Goal: Find specific page/section: Find specific page/section

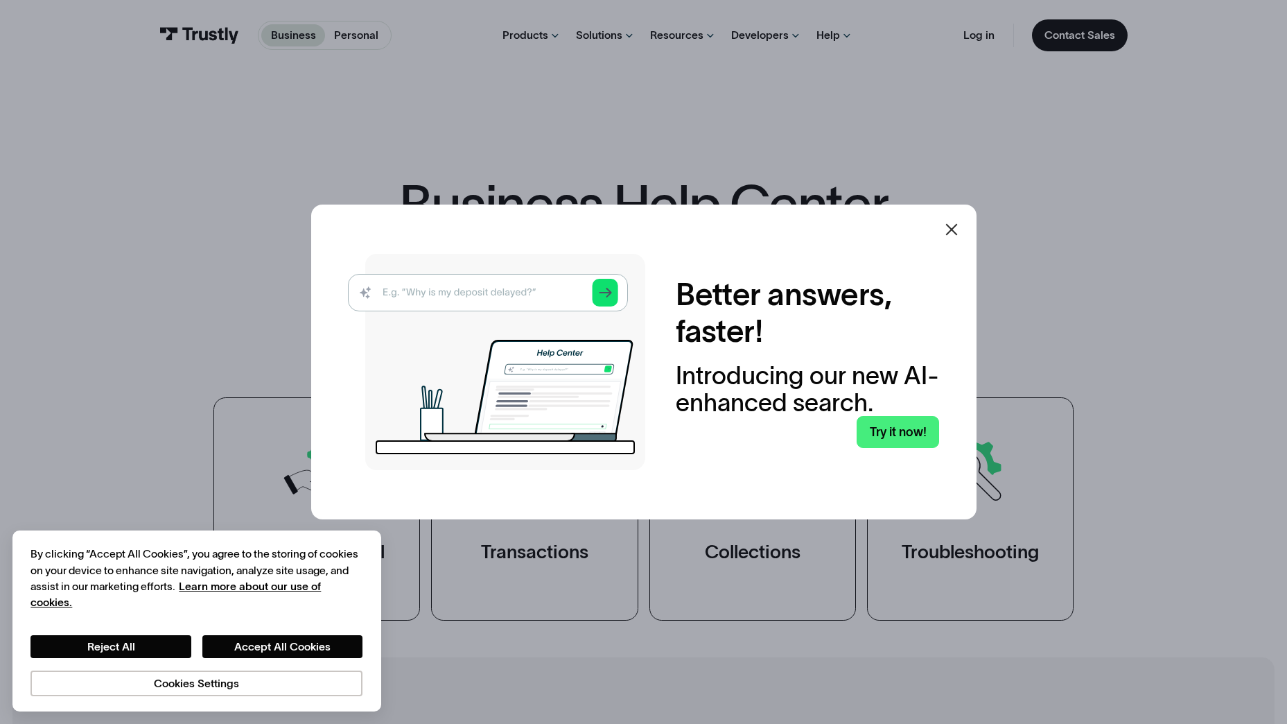
click at [478, 286] on img at bounding box center [496, 362] width 297 height 216
click at [258, 644] on button "Accept All Cookies" at bounding box center [282, 646] width 161 height 23
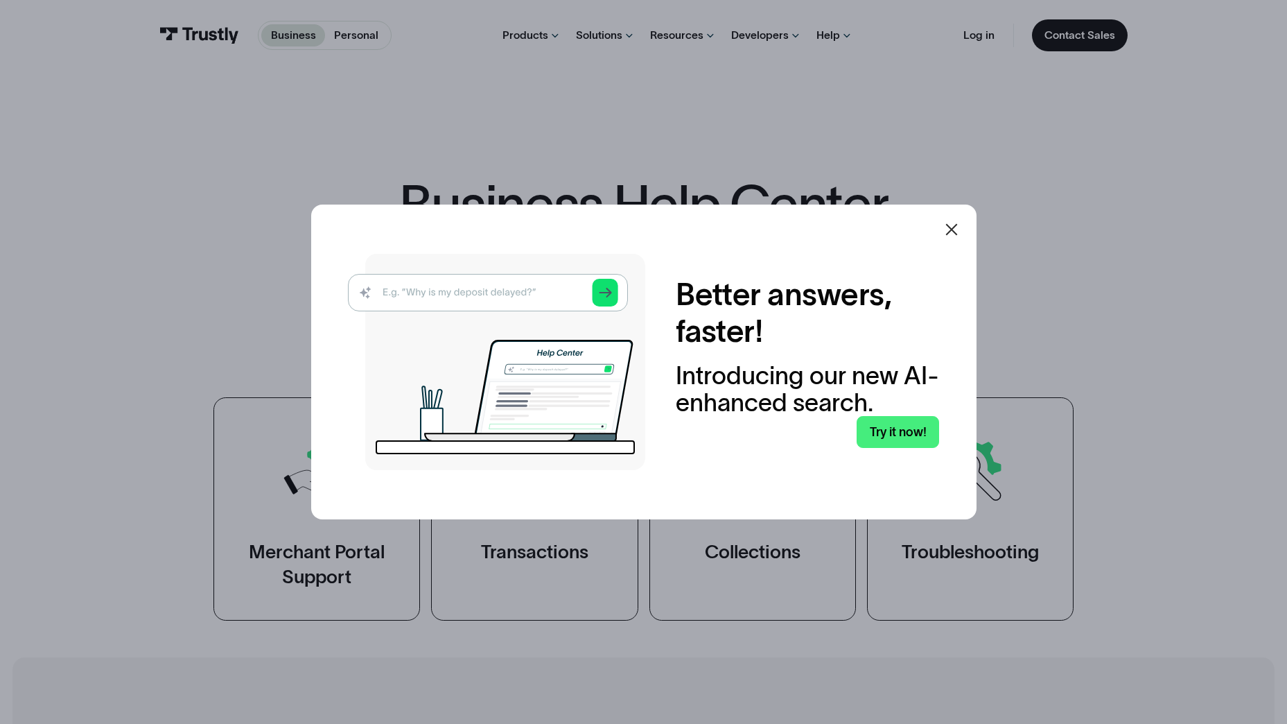
click at [482, 296] on img at bounding box center [496, 362] width 297 height 216
click at [380, 292] on img at bounding box center [496, 362] width 297 height 216
click at [417, 289] on img at bounding box center [496, 362] width 297 height 216
click at [611, 290] on img at bounding box center [496, 362] width 297 height 216
click at [913, 430] on link "Try it now!" at bounding box center [898, 432] width 82 height 32
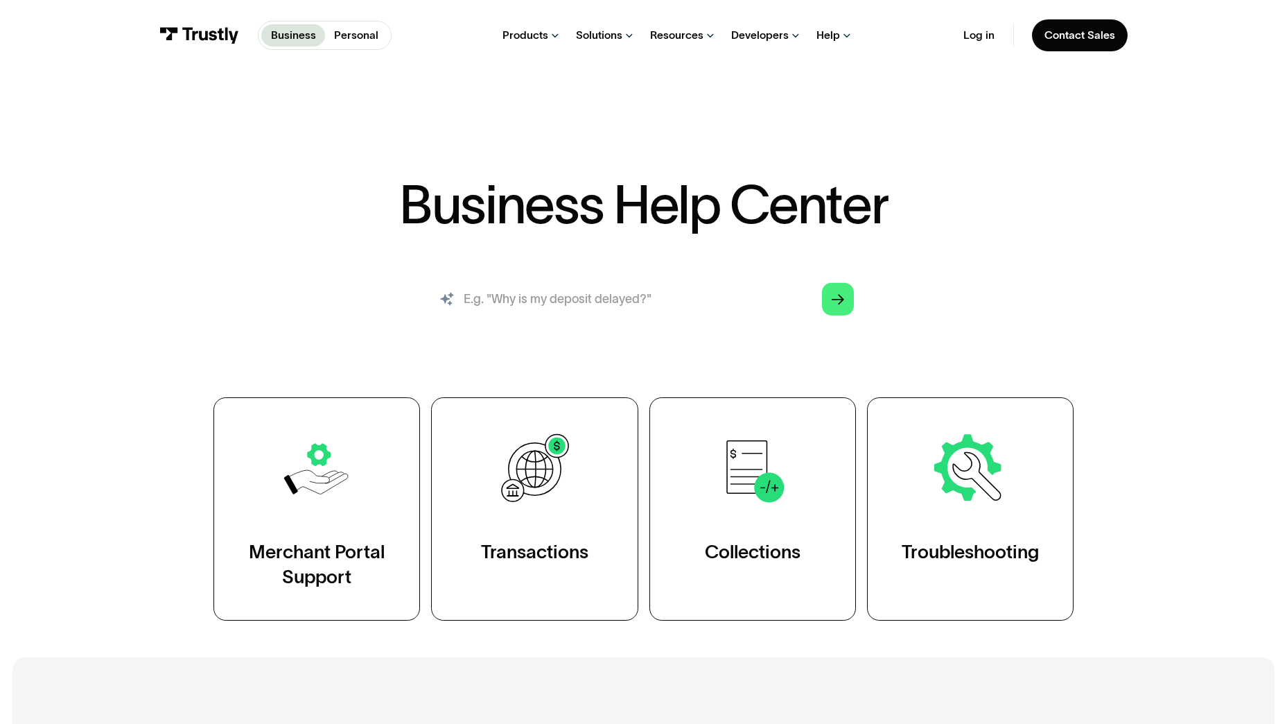
click at [606, 306] on input "search" at bounding box center [644, 298] width 446 height 49
